Goal: Communication & Community: Share content

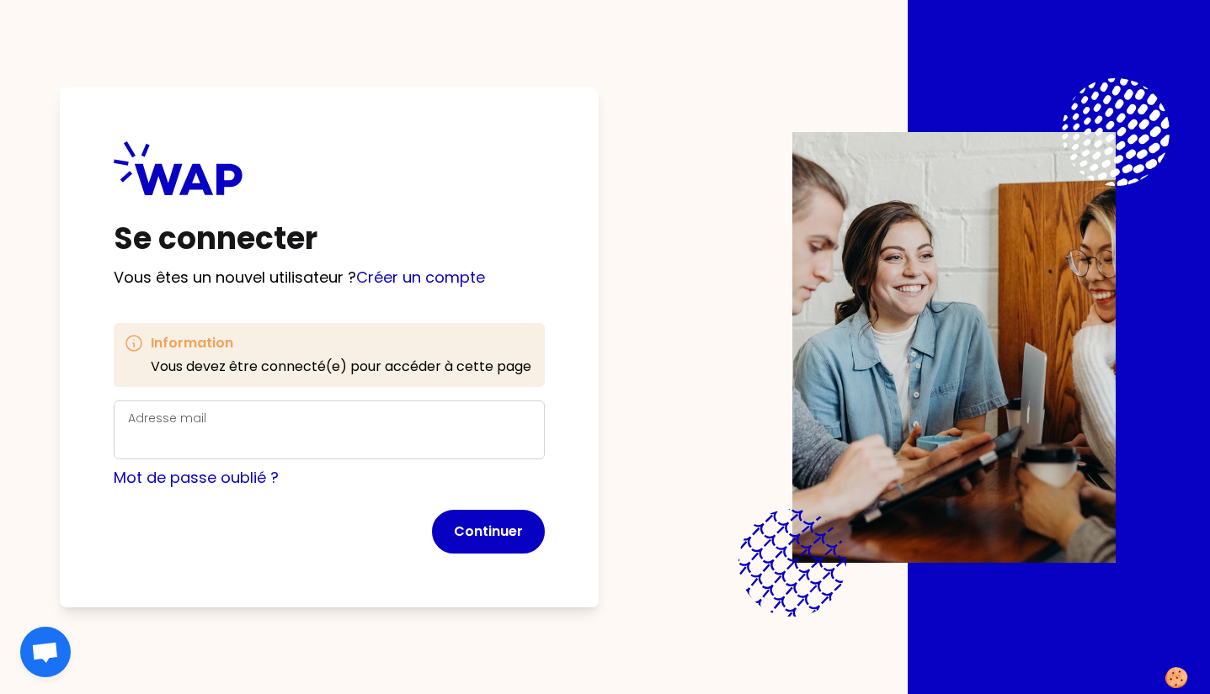
click at [289, 452] on div "Adresse mail" at bounding box center [329, 430] width 431 height 59
click at [269, 442] on input "Adresse mail" at bounding box center [329, 440] width 402 height 24
type input "[PERSON_NAME][EMAIL_ADDRESS][DOMAIN_NAME]"
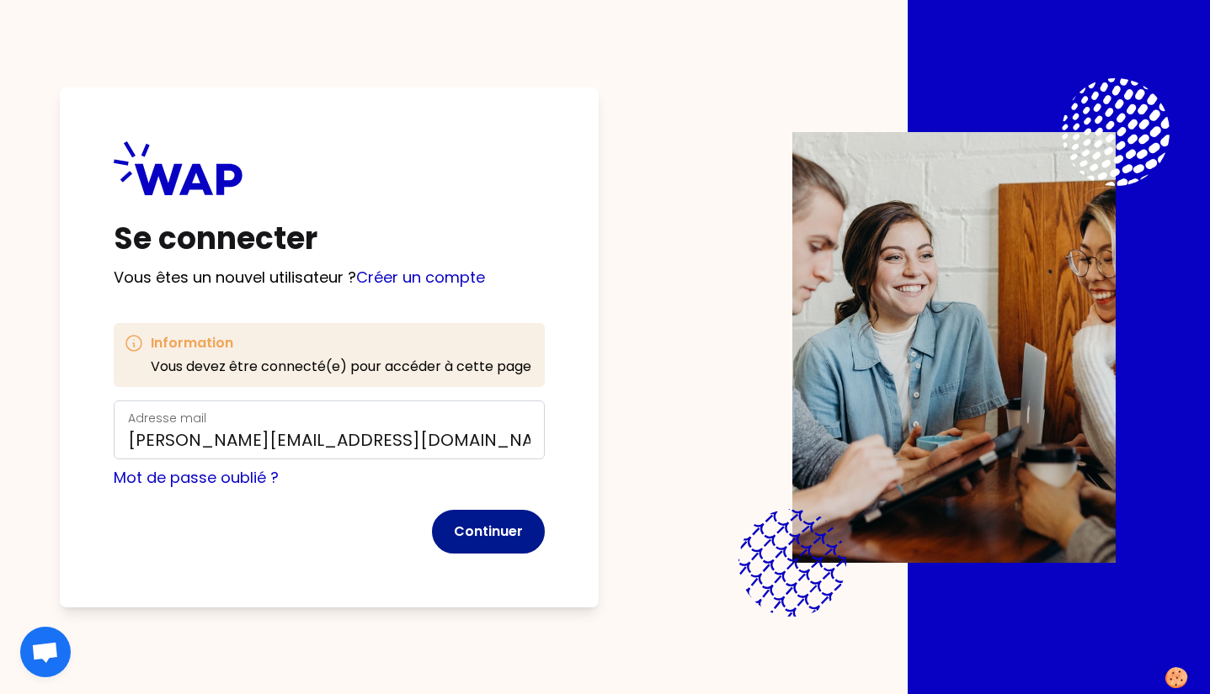
click at [499, 514] on button "Continuer" at bounding box center [488, 532] width 113 height 44
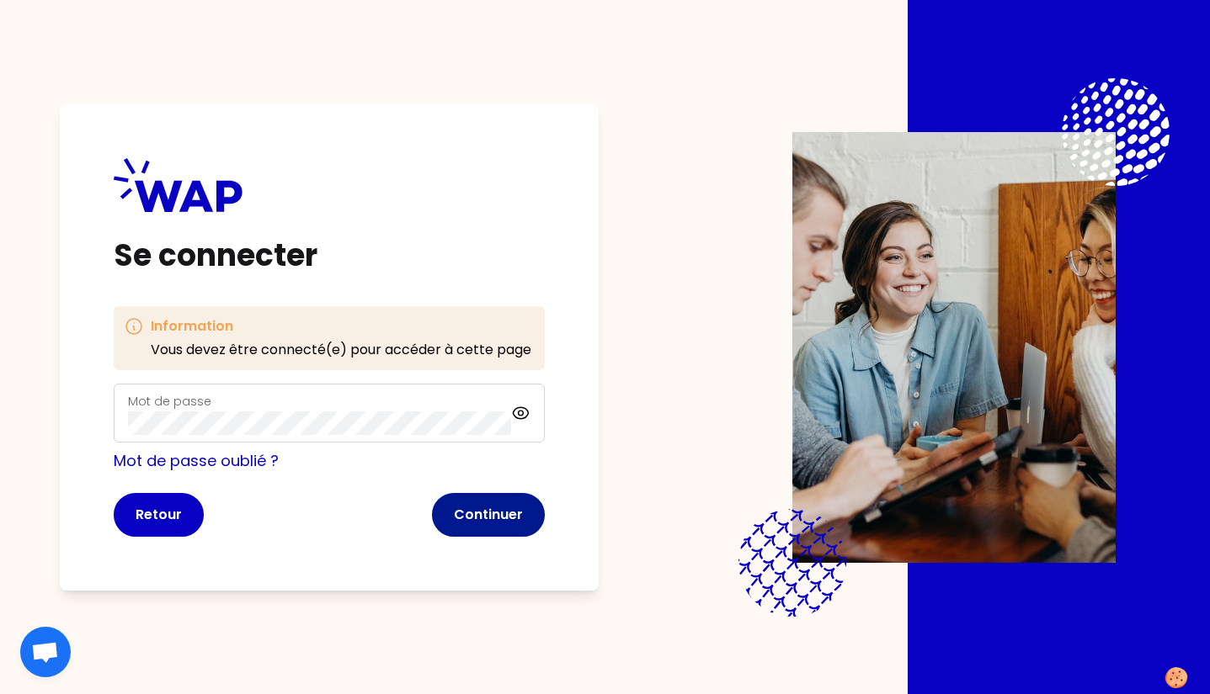
click at [517, 509] on button "Continuer" at bounding box center [488, 515] width 113 height 44
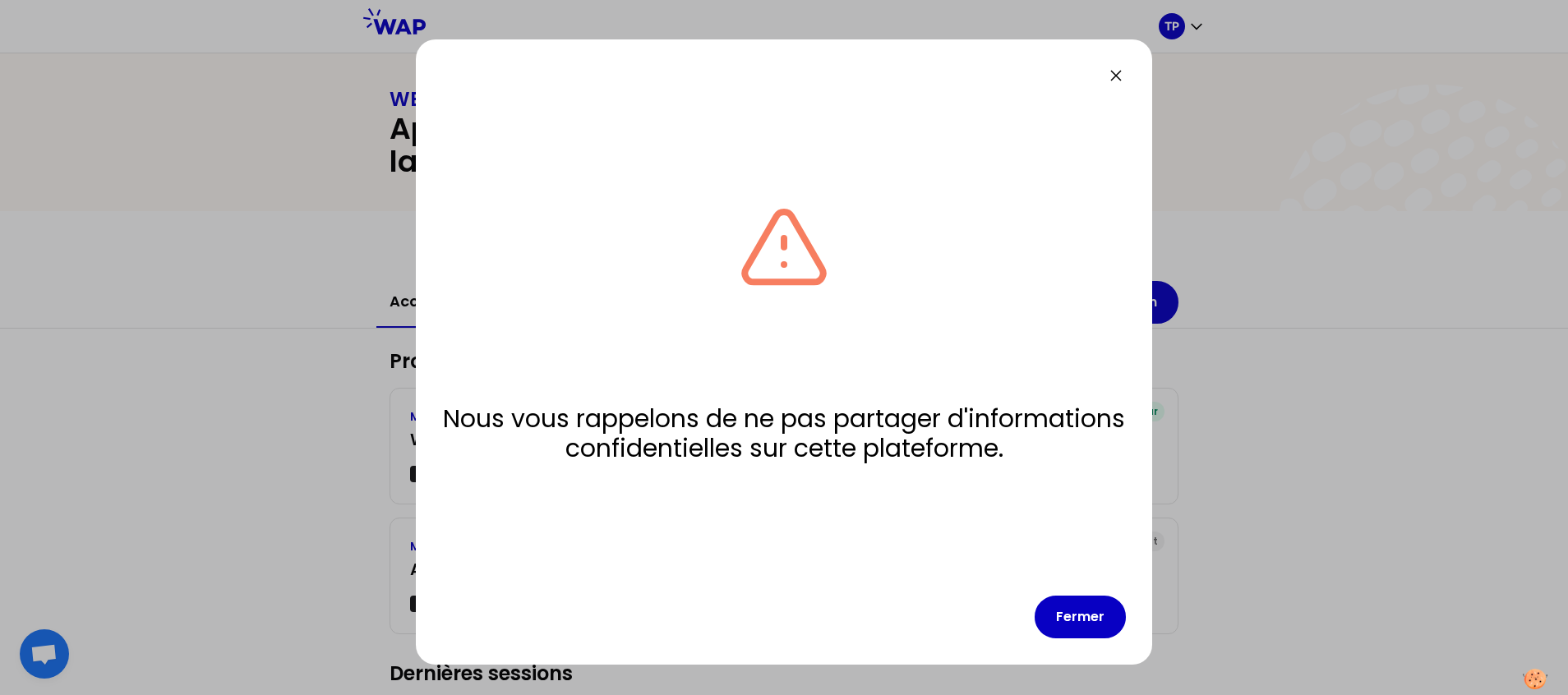
click at [1077, 641] on div "Nous vous rappelons de ne pas partager d'informations confidentielles sur cette…" at bounding box center [784, 351] width 736 height 626
click at [1081, 610] on button "Fermer" at bounding box center [1080, 617] width 91 height 43
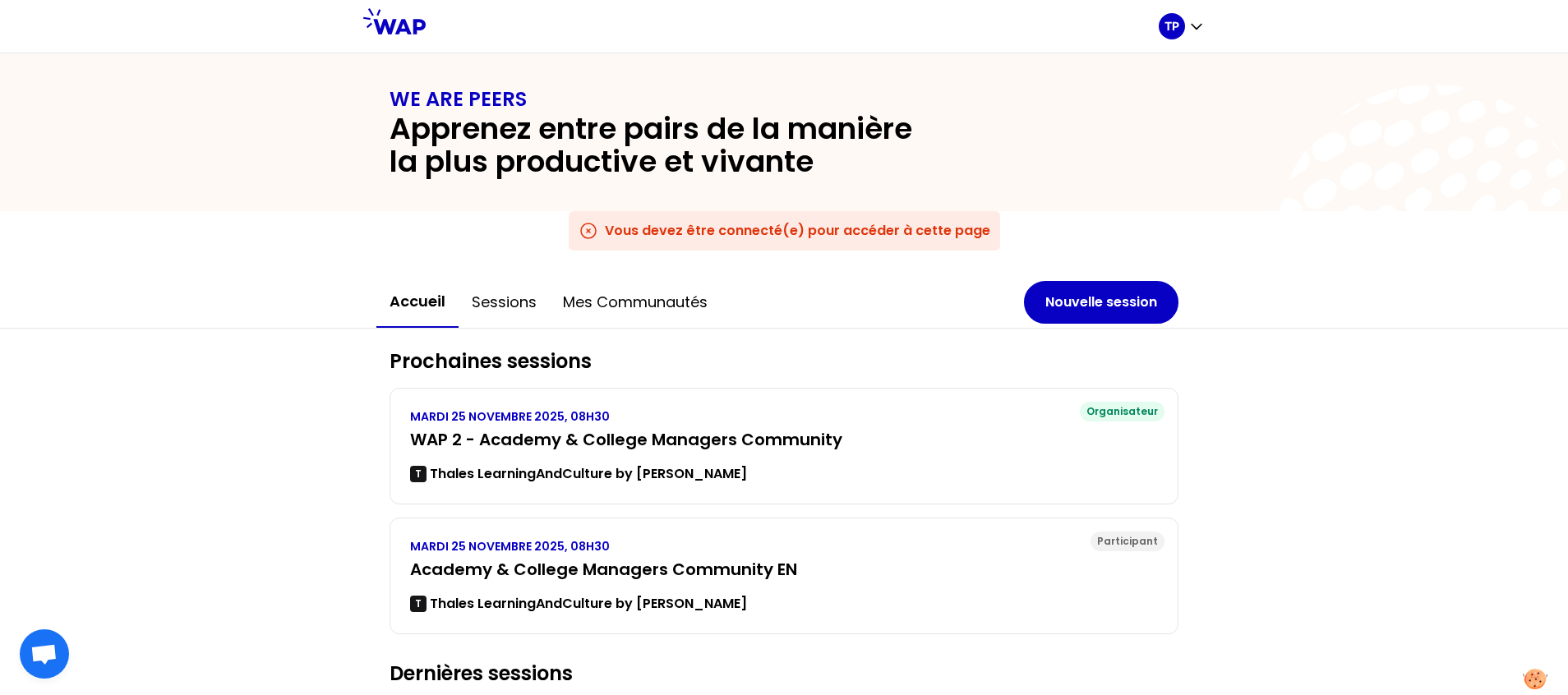
scroll to position [12, 0]
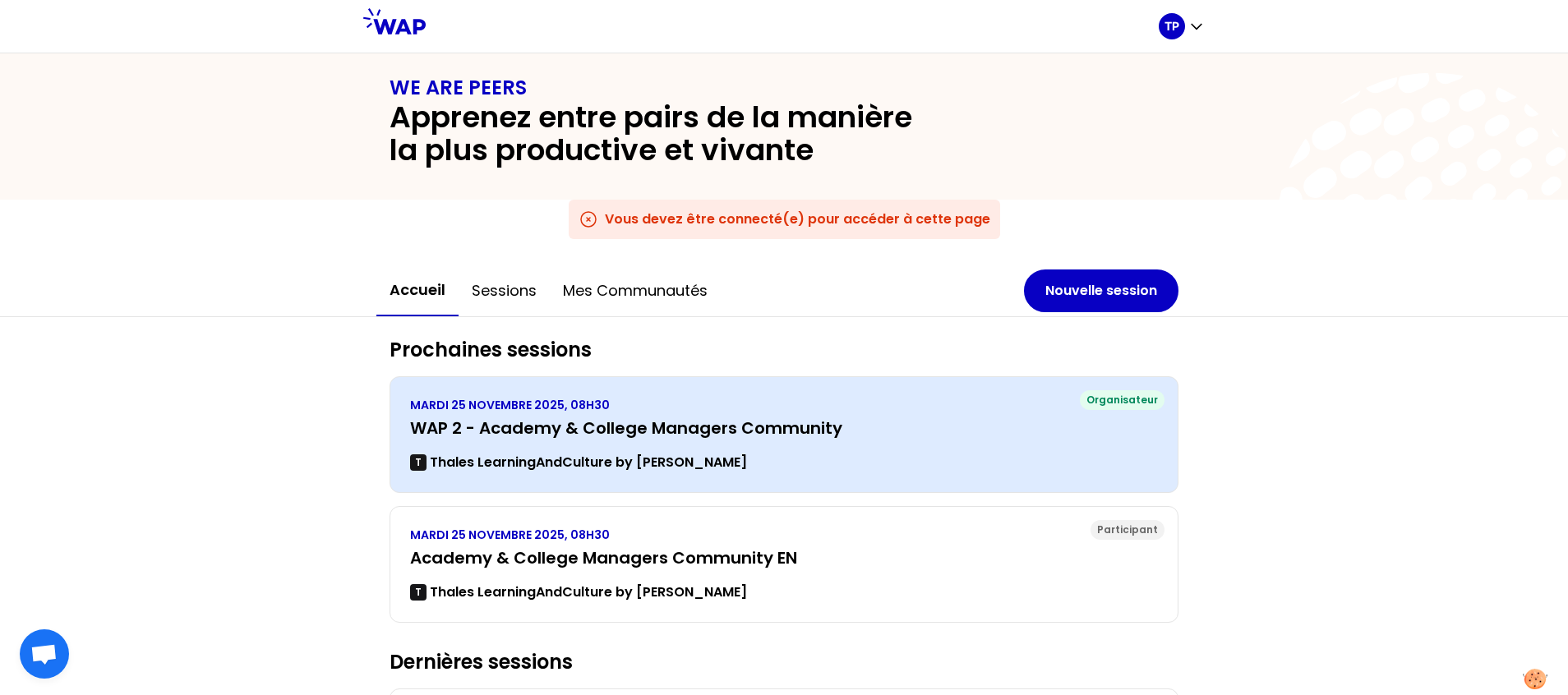
click at [817, 453] on div "T Thales LearningAndCulture by [PERSON_NAME]" at bounding box center [784, 463] width 748 height 20
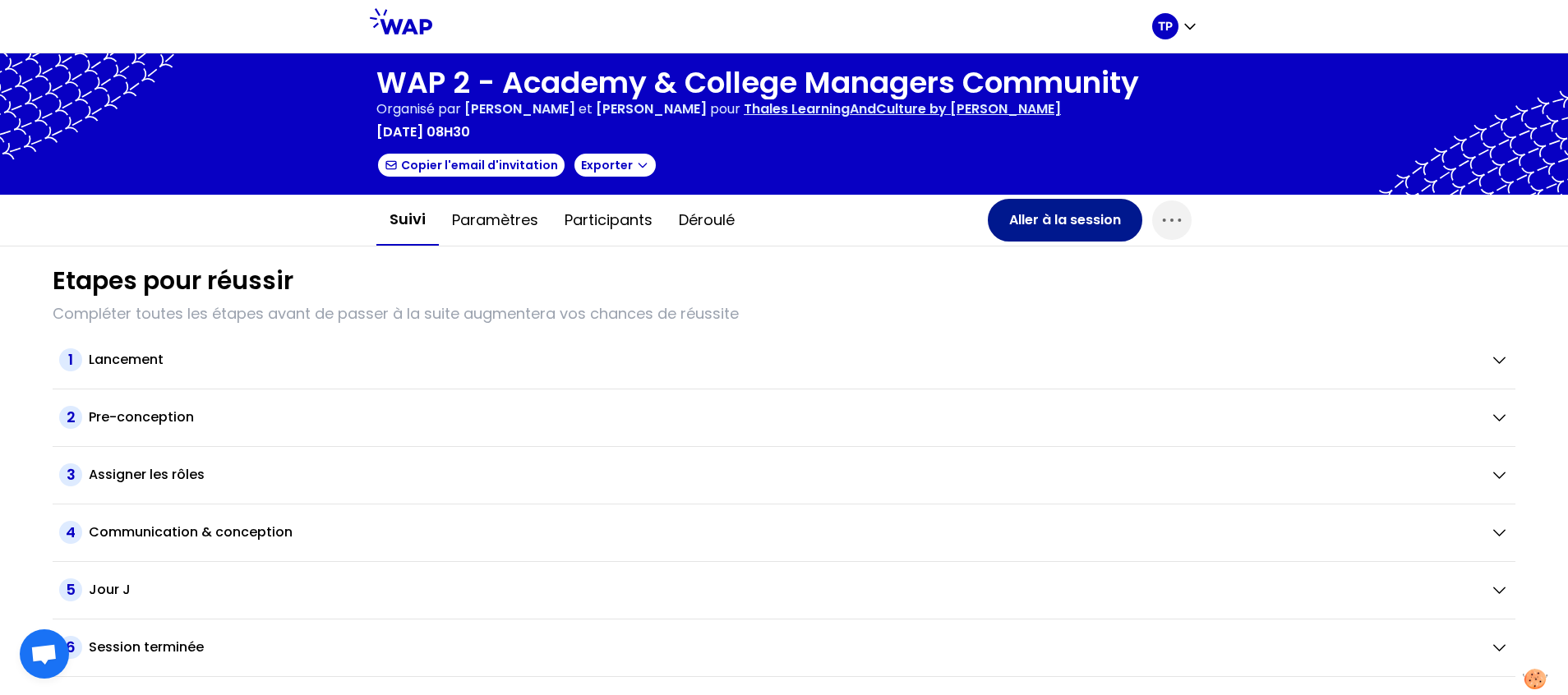
click at [1061, 231] on button "Aller à la session" at bounding box center [1065, 221] width 154 height 43
